Goal: Task Accomplishment & Management: Complete application form

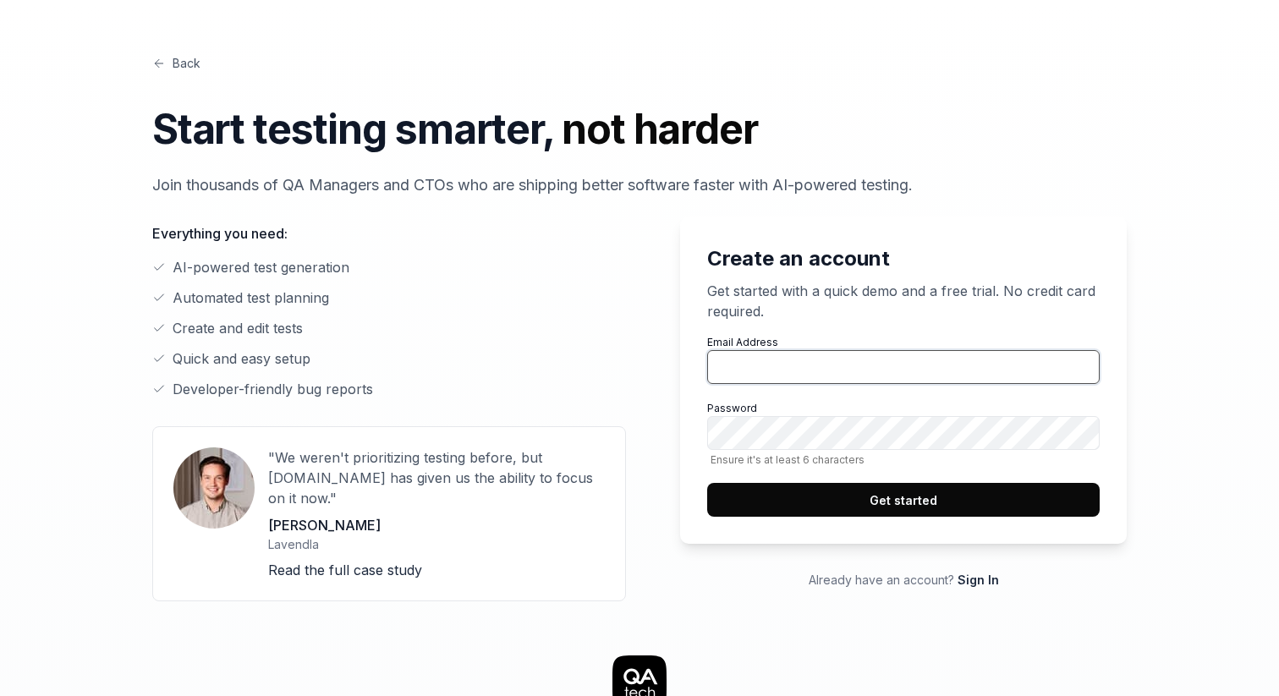
click at [759, 361] on input "Email Address" at bounding box center [903, 367] width 392 height 34
type input "[PERSON_NAME][EMAIL_ADDRESS][PERSON_NAME][DOMAIN_NAME]"
click at [882, 502] on button "Get started" at bounding box center [903, 500] width 392 height 34
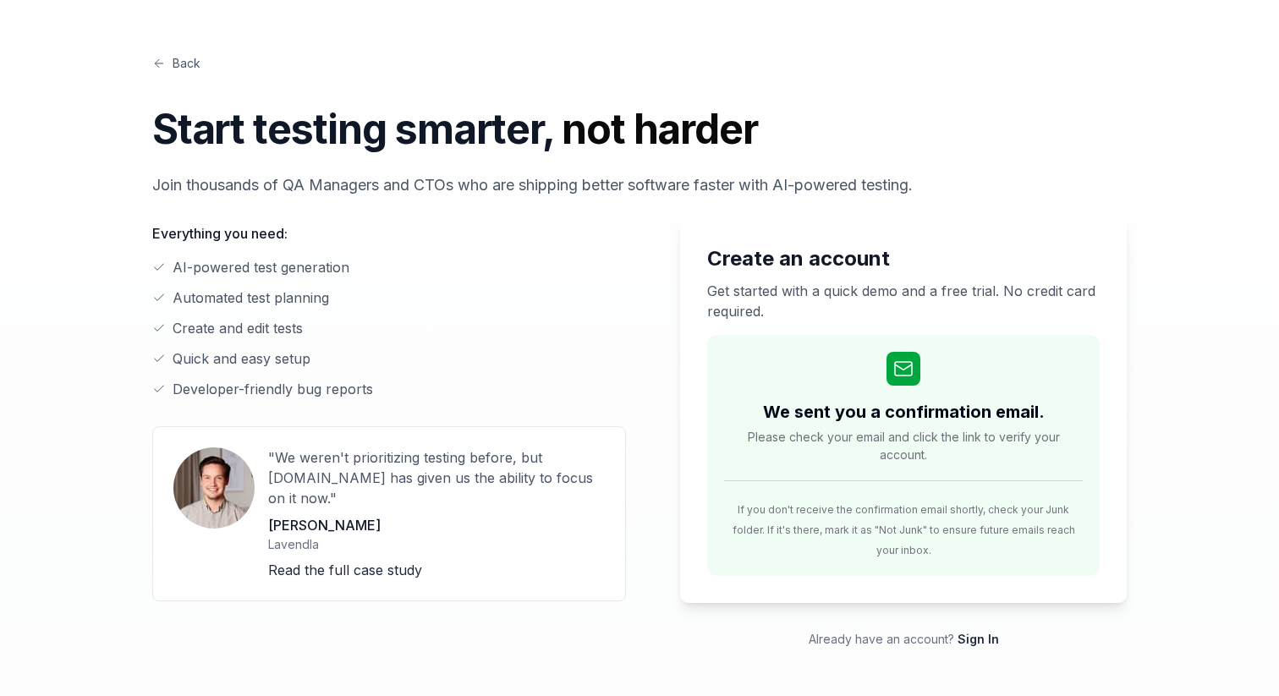
click at [169, 62] on link "Back" at bounding box center [176, 63] width 48 height 18
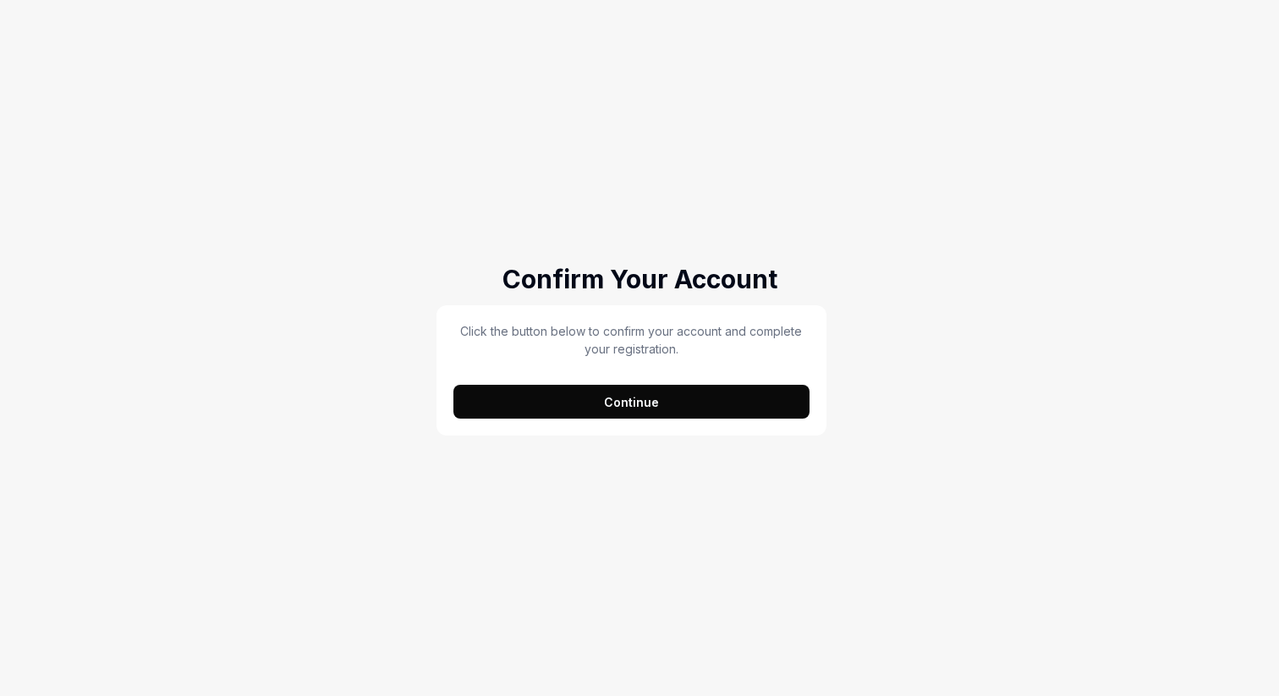
click at [576, 397] on button "Continue" at bounding box center [631, 402] width 356 height 34
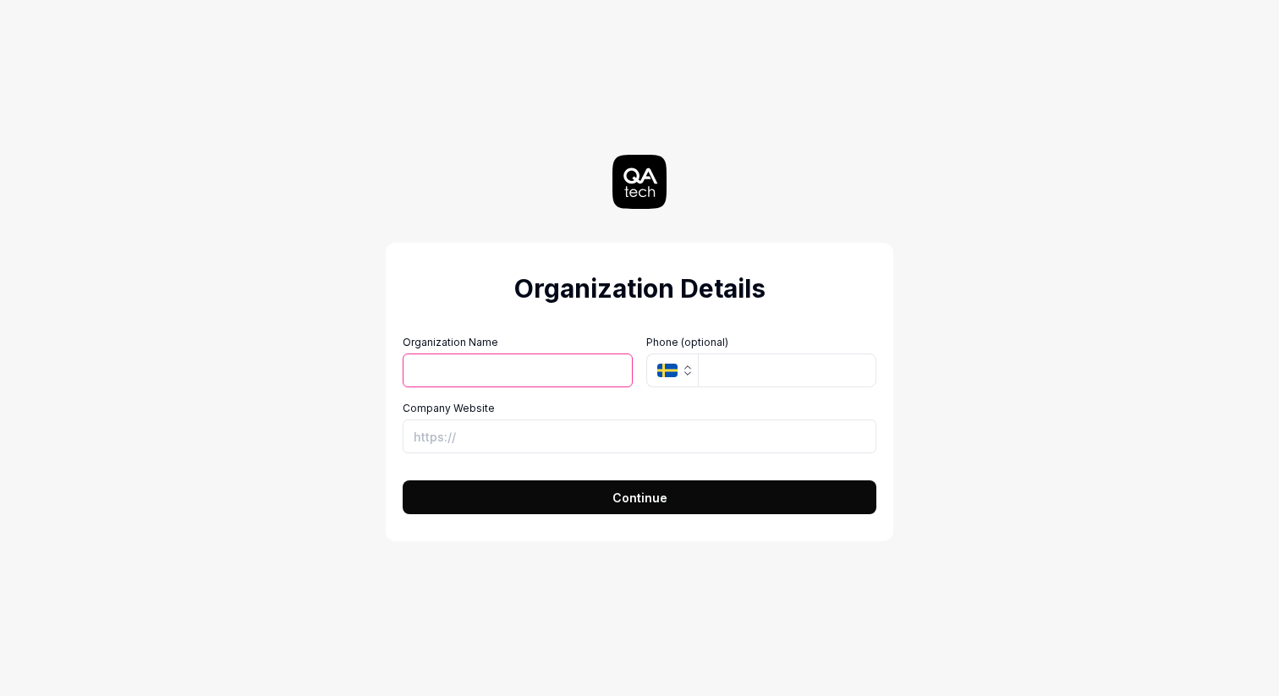
click at [502, 365] on input "Organization Name" at bounding box center [518, 371] width 230 height 34
click at [442, 332] on form "Organization Name Organization Logo (Square minimum 256x256px) Click to upload …" at bounding box center [640, 419] width 474 height 189
click at [443, 368] on input "Organization Name" at bounding box center [518, 371] width 230 height 34
type input "CloudElite"
click at [722, 373] on input "tel" at bounding box center [787, 371] width 178 height 34
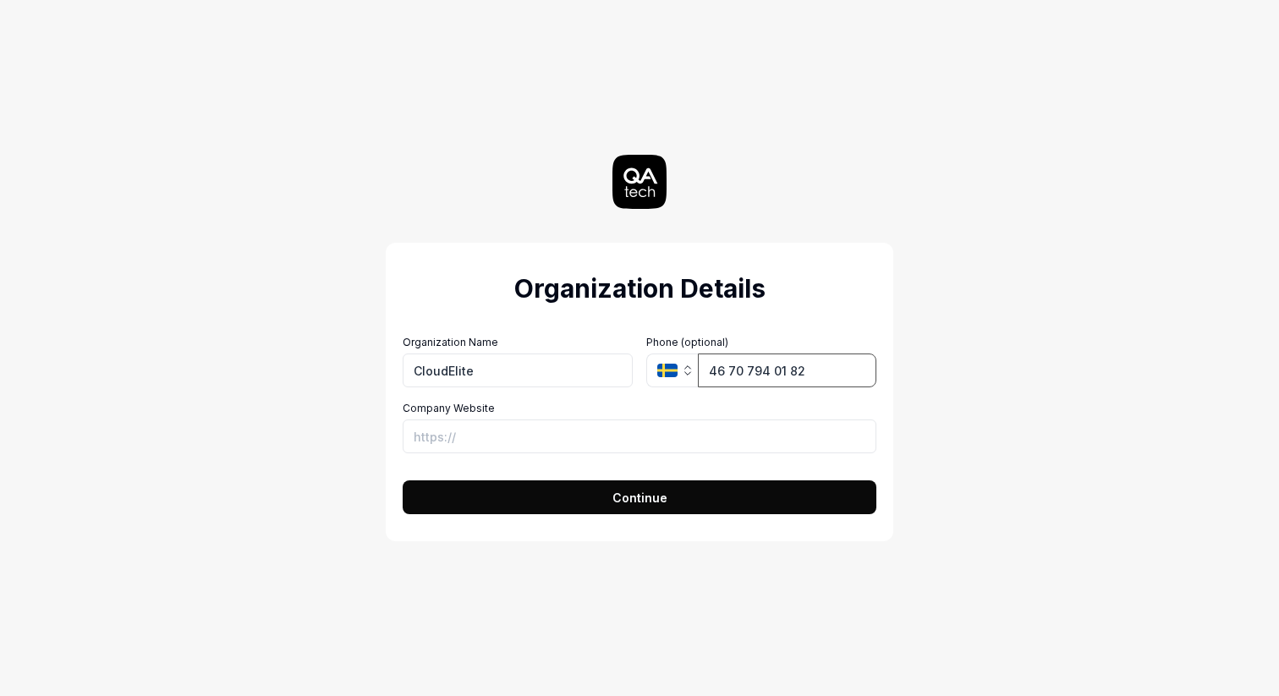
type input "46 70 794 01 82"
click at [566, 434] on input "Company Website" at bounding box center [640, 437] width 474 height 34
type input "https://www.linkedin.com/in/micheltornstrom/"
click at [275, 461] on div "Organization Details Organization Name CloudElite Organization Logo (Square min…" at bounding box center [639, 348] width 758 height 696
drag, startPoint x: 699, startPoint y: 434, endPoint x: 449, endPoint y: 418, distance: 250.0
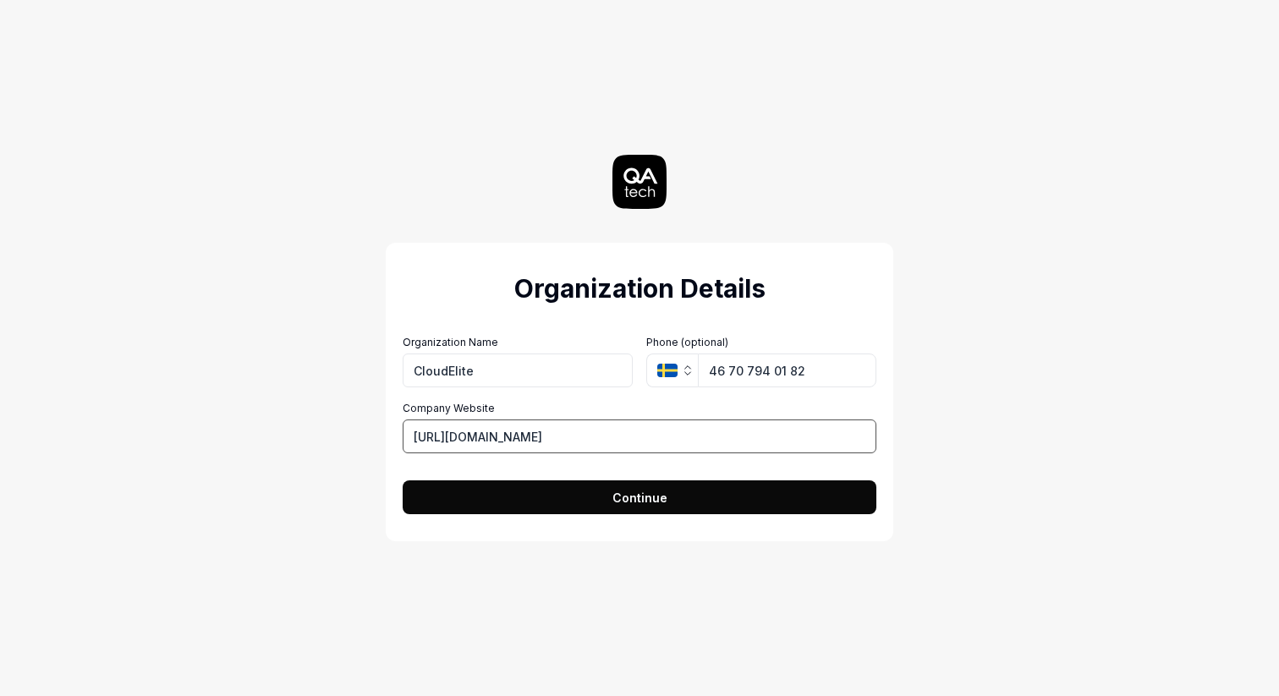
click at [449, 413] on div "Company Website https://www.linkedin.com/in/micheltornstrom/" at bounding box center [640, 427] width 474 height 52
click at [309, 406] on div "Organization Details Organization Name CloudElite Organization Logo (Square min…" at bounding box center [639, 348] width 758 height 696
drag, startPoint x: 497, startPoint y: 368, endPoint x: 337, endPoint y: 361, distance: 160.0
click at [344, 361] on div "Organization Details Organization Name CloudElite Organization Logo (Square min…" at bounding box center [639, 348] width 758 height 696
type input "M"
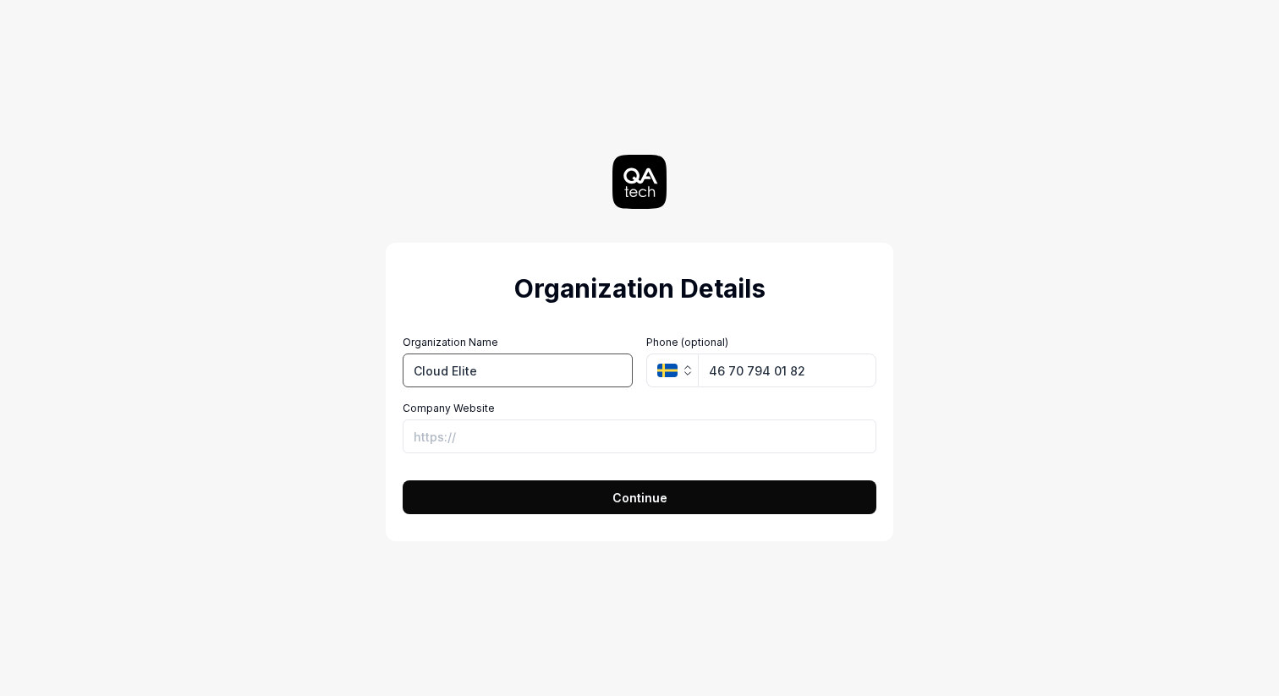
drag, startPoint x: 508, startPoint y: 379, endPoint x: 381, endPoint y: 358, distance: 129.4
click at [381, 358] on div "Organization Details Organization Name Cloud Elite Organization Logo (Square mi…" at bounding box center [639, 348] width 758 height 696
type input "Michel Törnström Norlèn"
click at [524, 496] on button "Continue" at bounding box center [640, 497] width 474 height 34
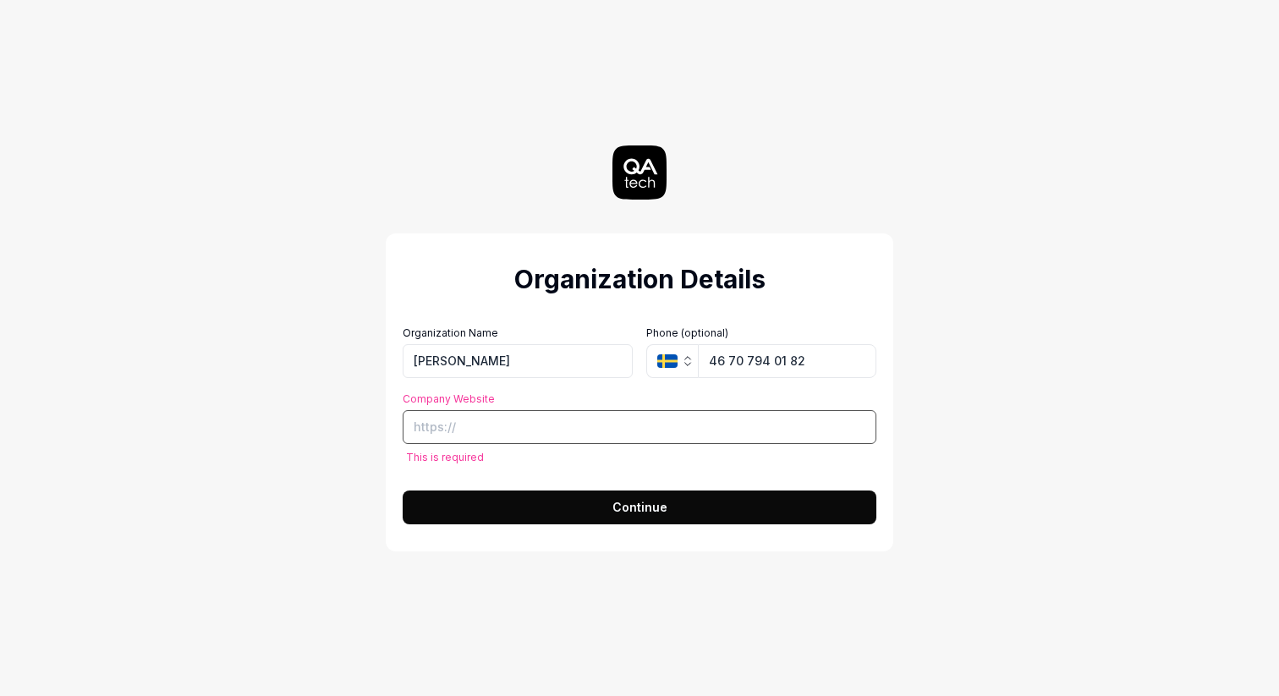
click at [504, 424] on input "Company Website" at bounding box center [640, 427] width 474 height 34
type input "https://www.linkedin.com/in/micheltornstrom/"
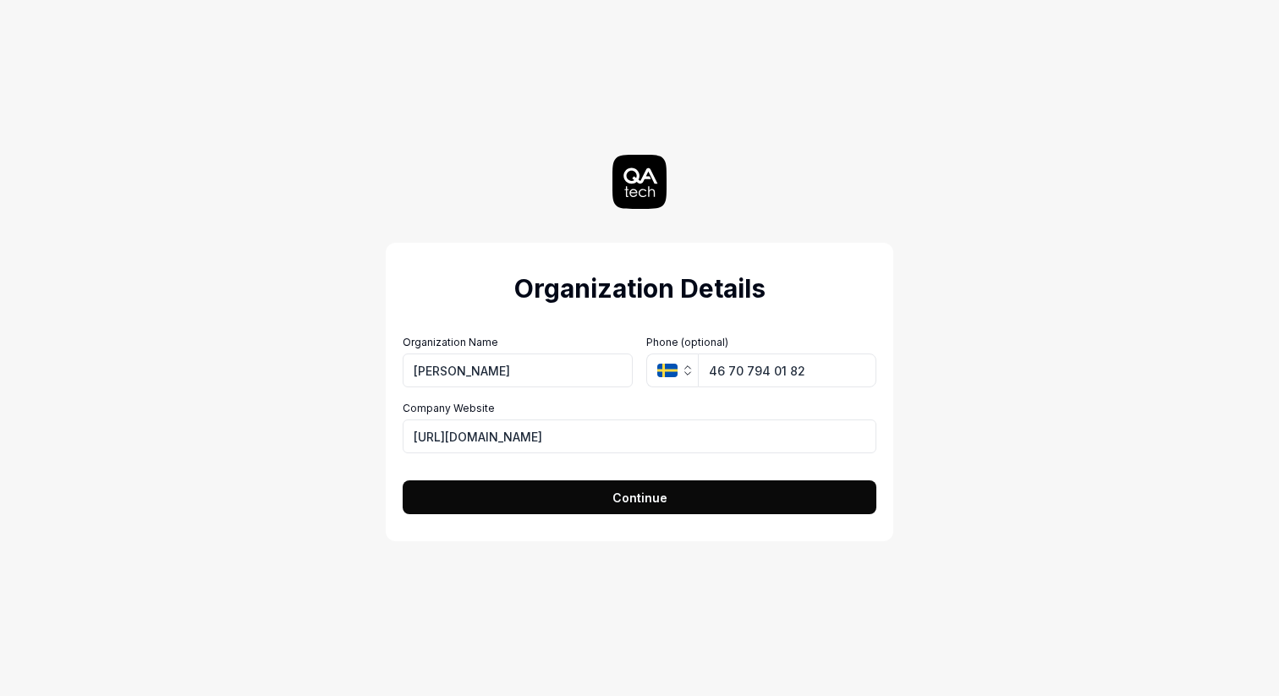
click at [562, 493] on button "Continue" at bounding box center [640, 497] width 474 height 34
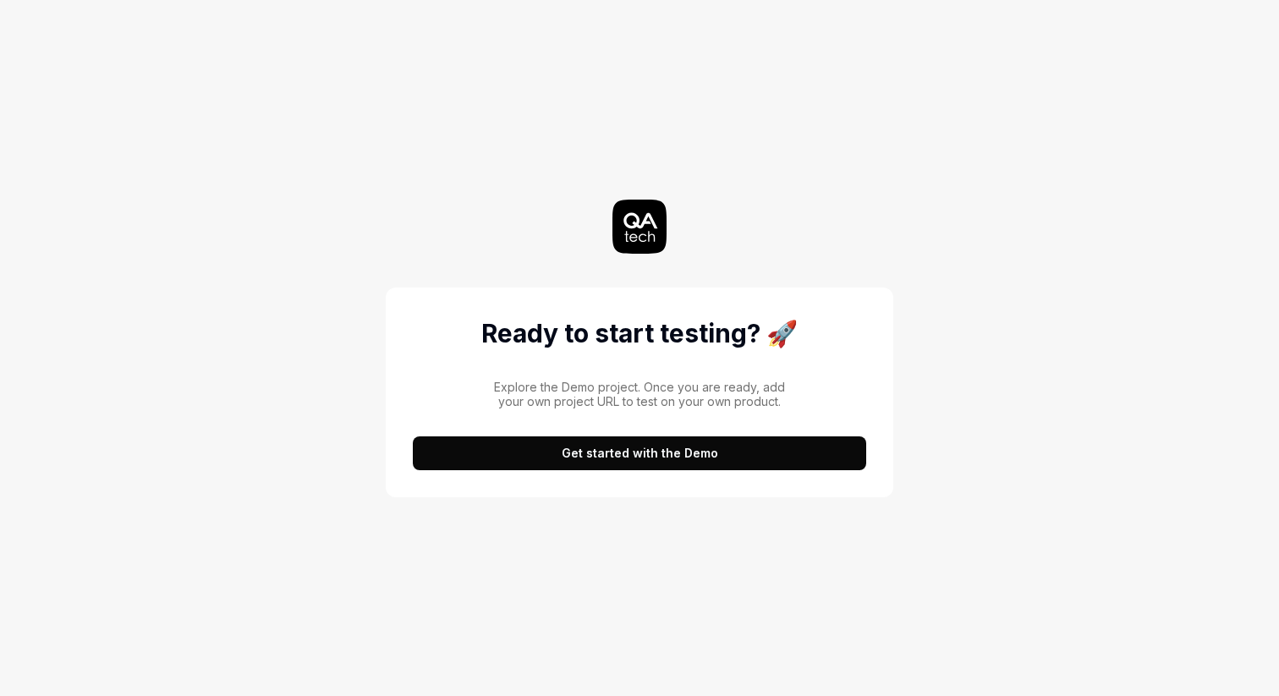
click at [596, 456] on button "Get started with the Demo" at bounding box center [639, 453] width 453 height 34
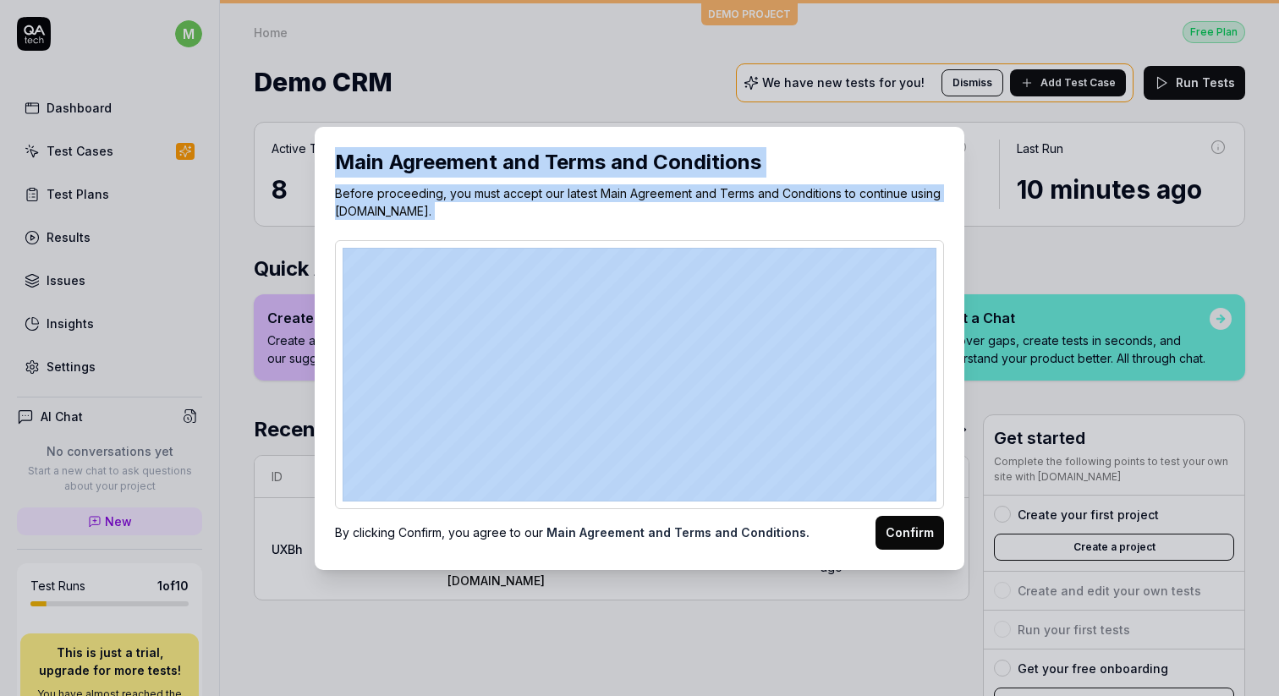
drag, startPoint x: 644, startPoint y: 145, endPoint x: 564, endPoint y: 244, distance: 127.5
click at [564, 244] on div "Main Agreement and Terms and Conditions Before proceeding, you must accept our …" at bounding box center [640, 348] width 650 height 443
